Goal: Task Accomplishment & Management: Manage account settings

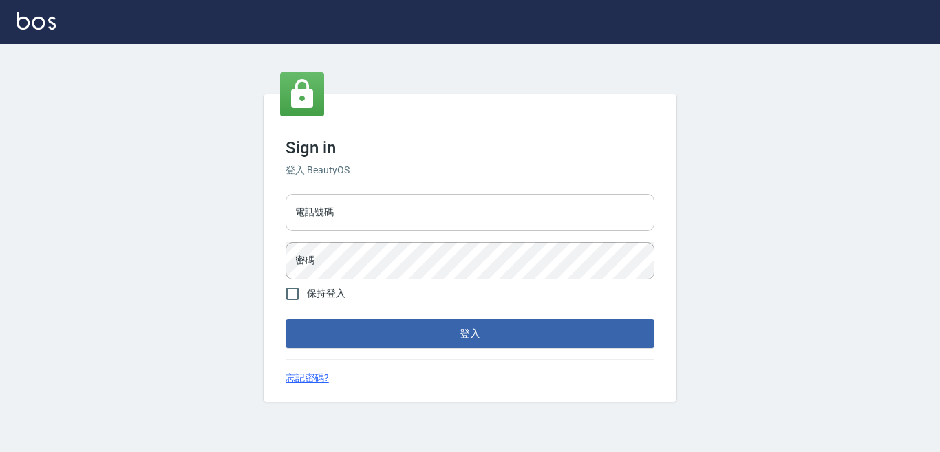
click at [368, 217] on input "電話號碼" at bounding box center [470, 212] width 369 height 37
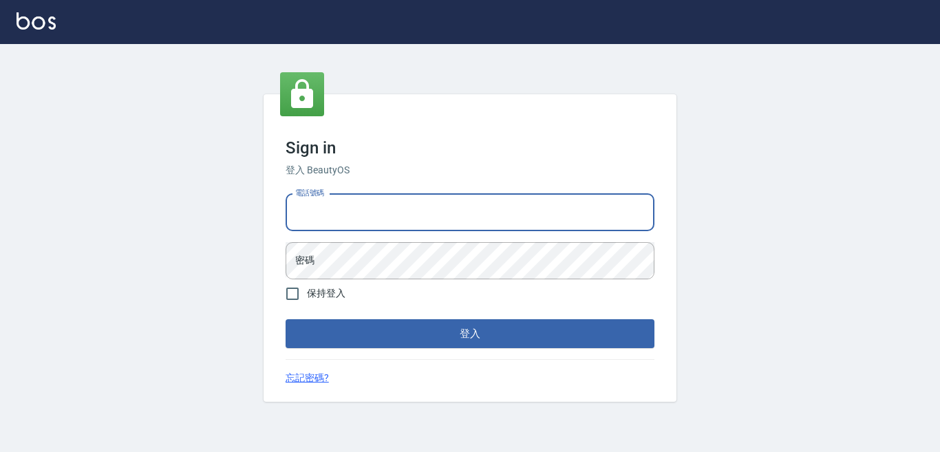
type input "7320483"
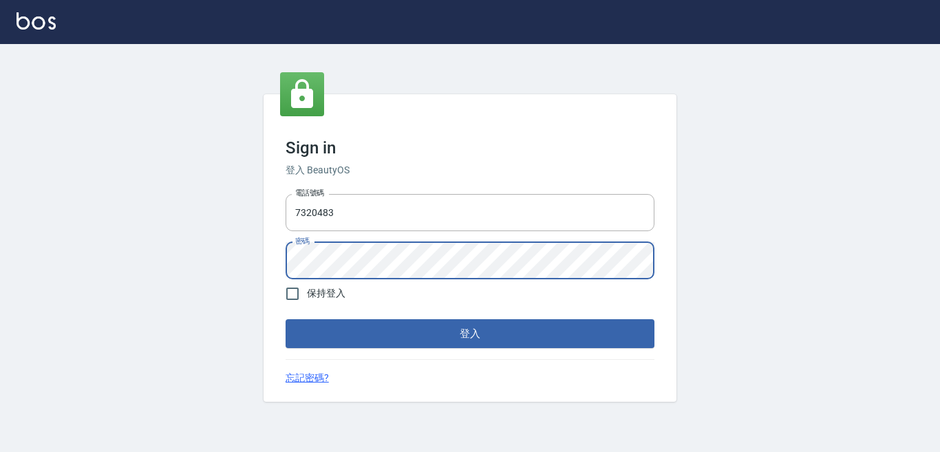
click at [286, 319] on button "登入" at bounding box center [470, 333] width 369 height 29
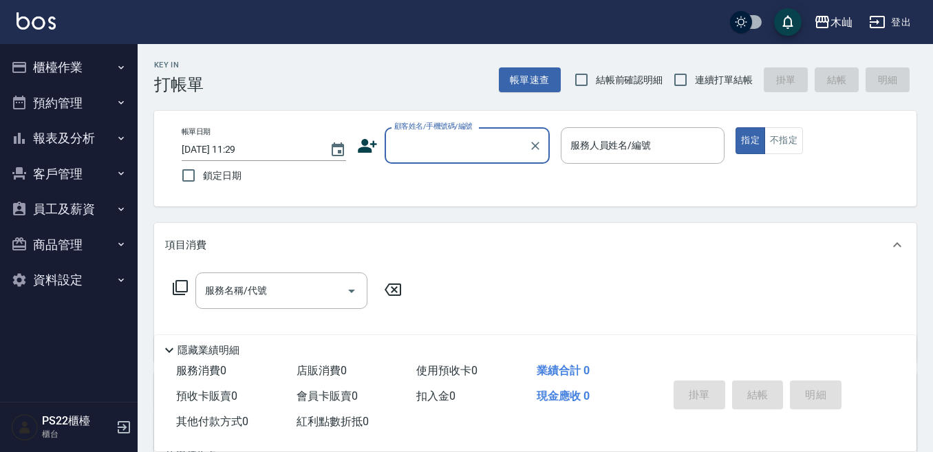
click at [54, 168] on button "客戶管理" at bounding box center [69, 174] width 127 height 36
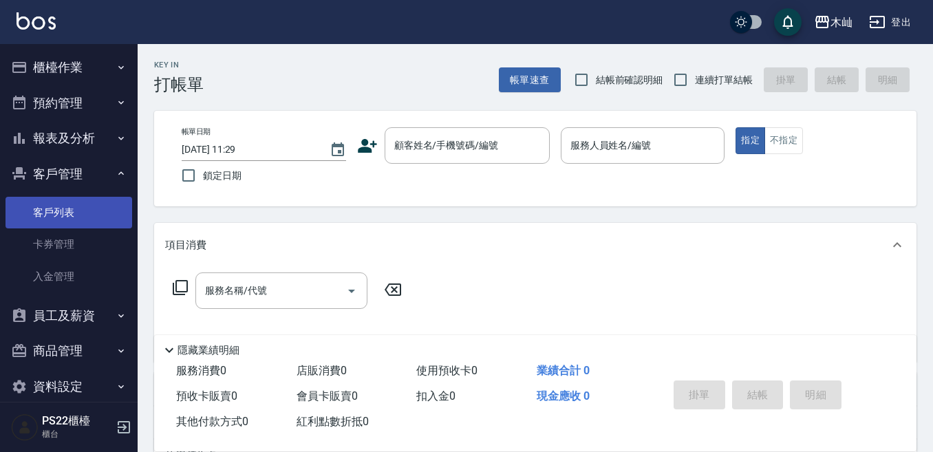
click at [58, 211] on link "客戶列表" at bounding box center [69, 213] width 127 height 32
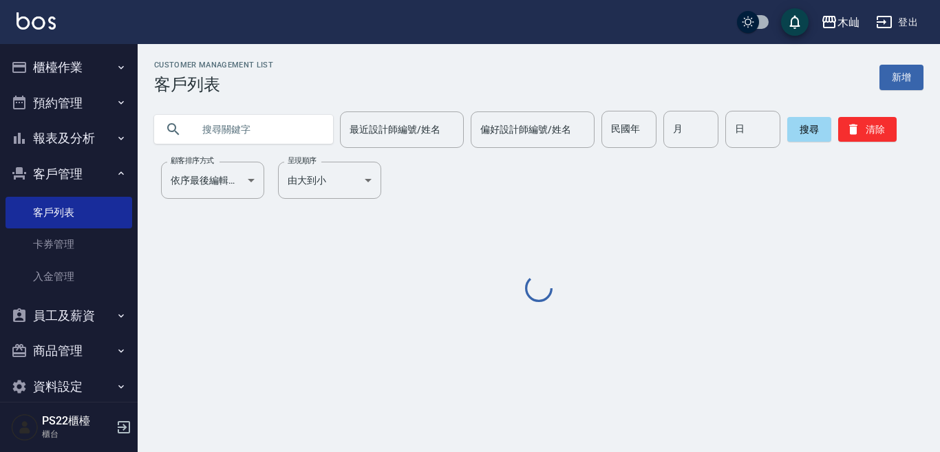
click at [233, 136] on input "text" at bounding box center [257, 129] width 129 height 37
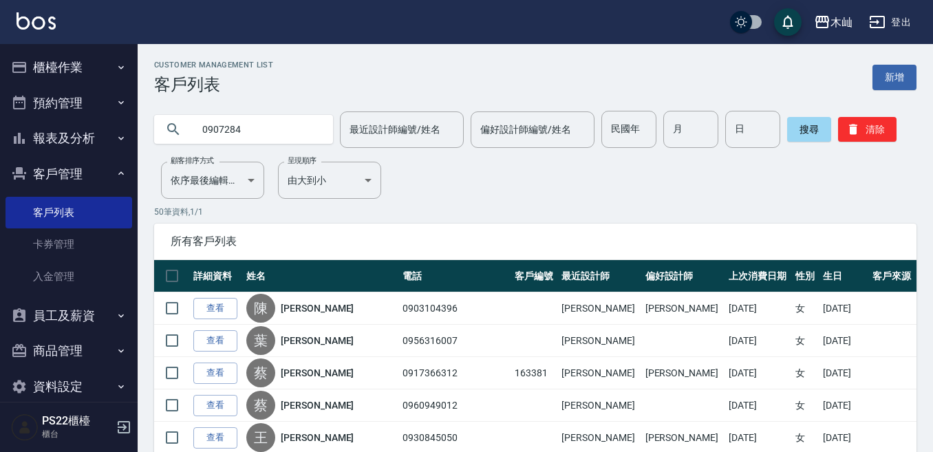
type input "0907284"
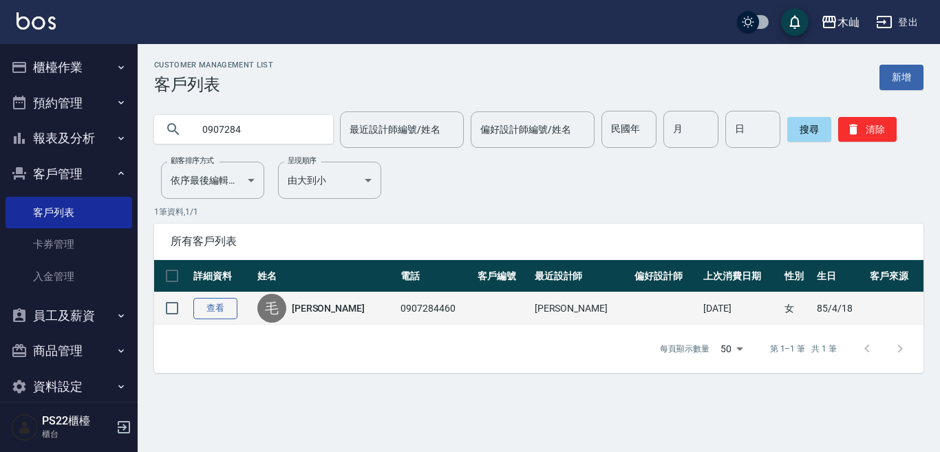
click at [230, 315] on link "查看" at bounding box center [215, 308] width 44 height 21
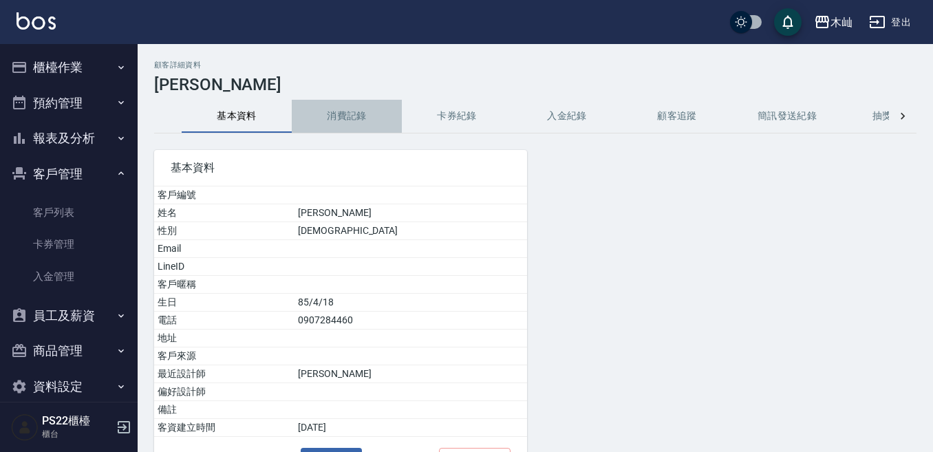
click at [343, 115] on button "消費記錄" at bounding box center [347, 116] width 110 height 33
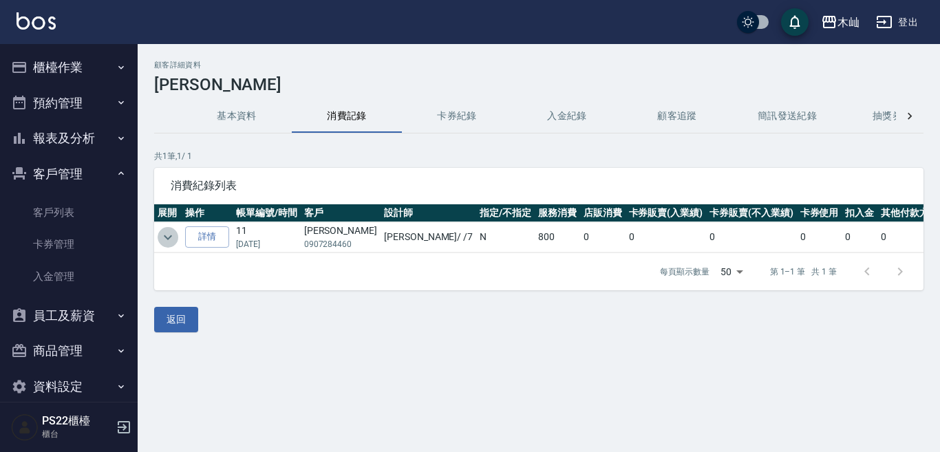
click at [159, 244] on button "expand row" at bounding box center [168, 237] width 21 height 21
